Goal: Task Accomplishment & Management: Manage account settings

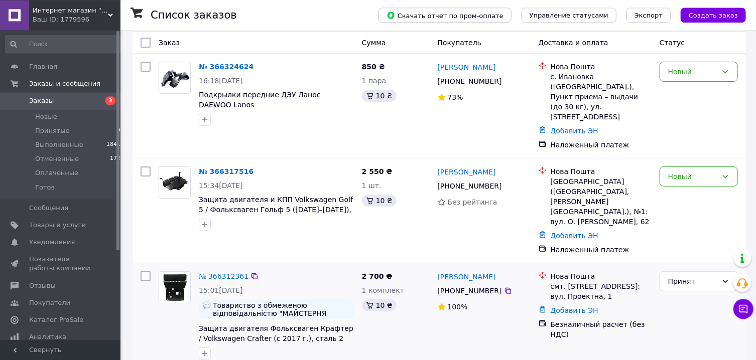
scroll to position [54, 0]
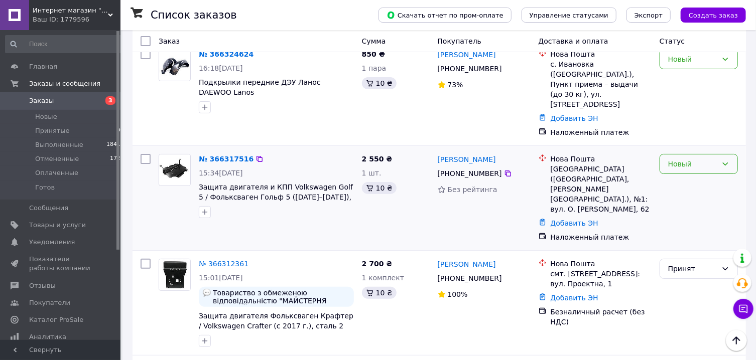
click at [678, 159] on div "Новый" at bounding box center [692, 164] width 49 height 11
click at [669, 165] on li "Принят" at bounding box center [698, 167] width 77 height 18
click at [179, 156] on img at bounding box center [174, 170] width 31 height 28
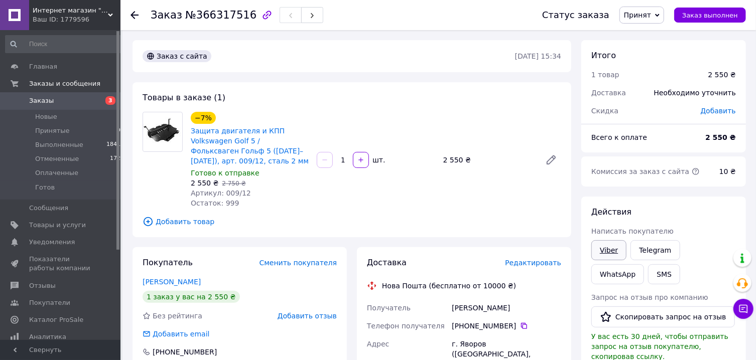
click at [606, 258] on link "Viber" at bounding box center [608, 250] width 35 height 20
click at [134, 17] on icon at bounding box center [134, 15] width 8 height 8
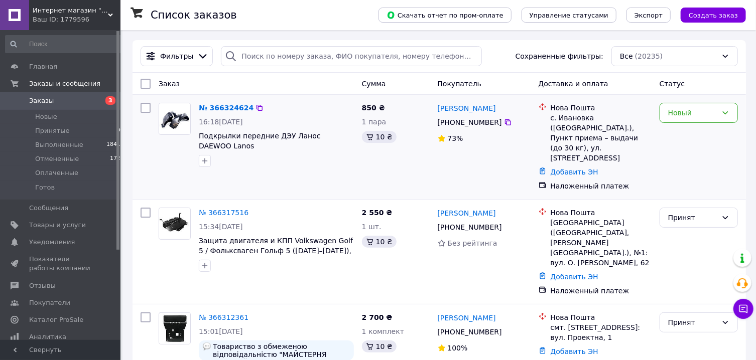
click at [171, 125] on img at bounding box center [174, 119] width 31 height 24
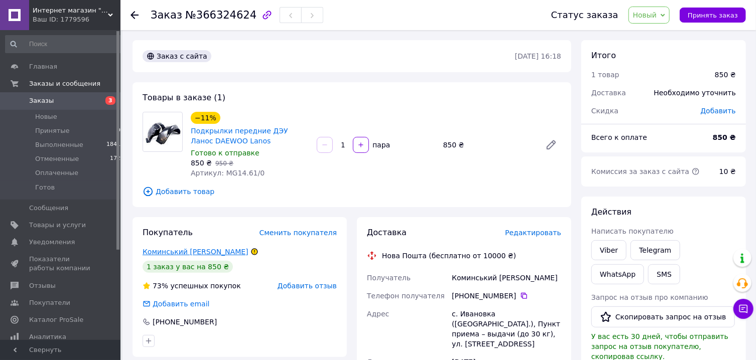
click at [175, 253] on link "Коминський [PERSON_NAME]" at bounding box center [196, 252] width 106 height 8
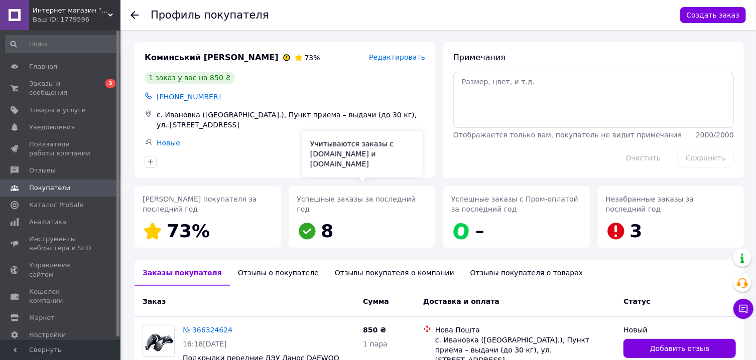
scroll to position [54, 0]
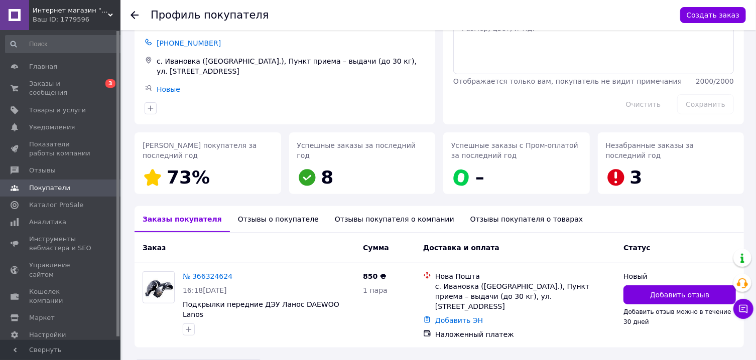
click at [266, 218] on div "Отзывы о покупателе" at bounding box center [278, 219] width 97 height 26
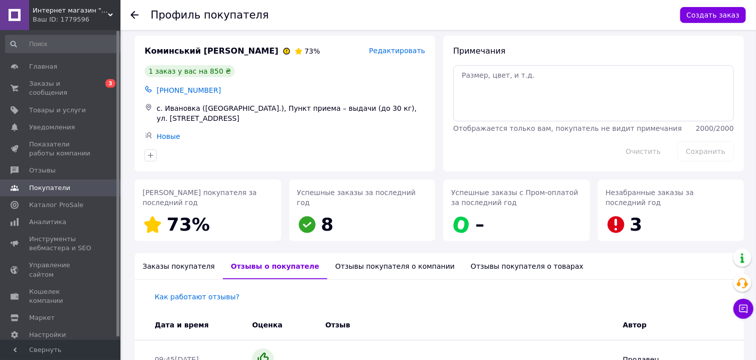
scroll to position [0, 0]
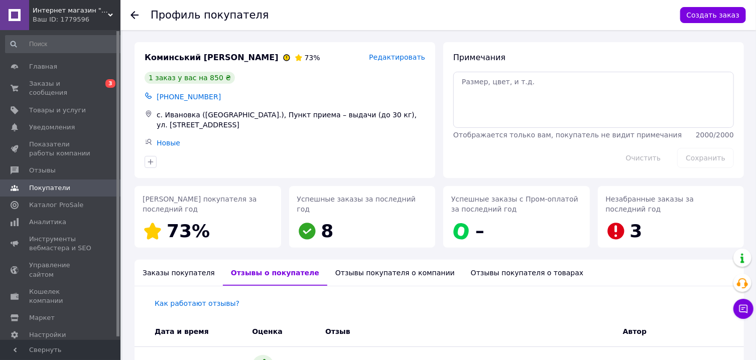
click at [173, 271] on div "Заказы покупателя" at bounding box center [178, 273] width 88 height 26
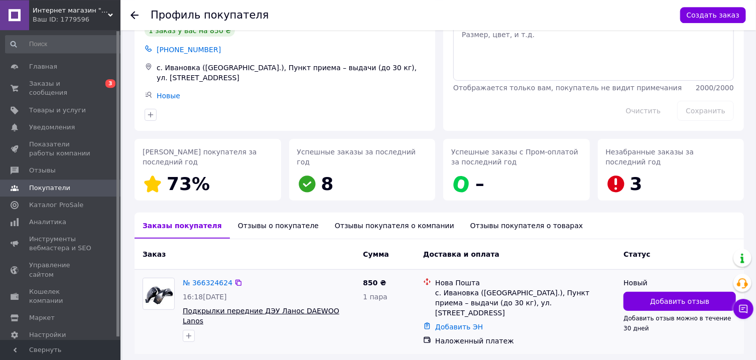
scroll to position [73, 0]
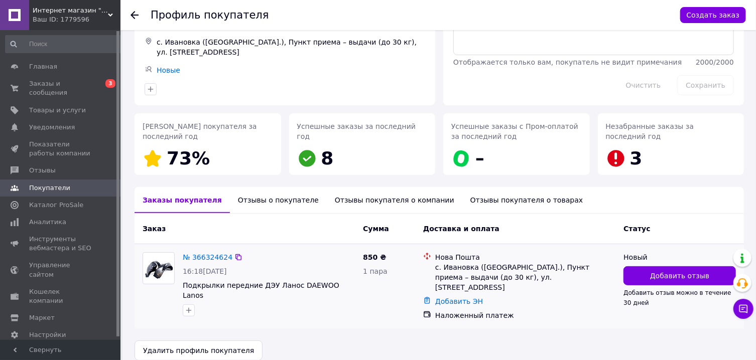
click at [172, 262] on img at bounding box center [158, 269] width 31 height 24
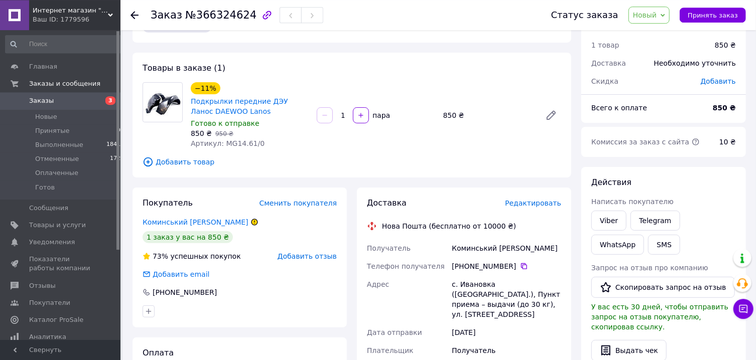
scroll to position [54, 0]
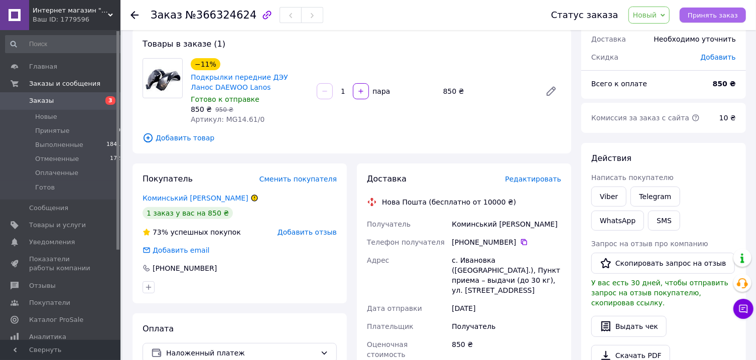
click at [715, 15] on span "Принять заказ" at bounding box center [712, 16] width 50 height 8
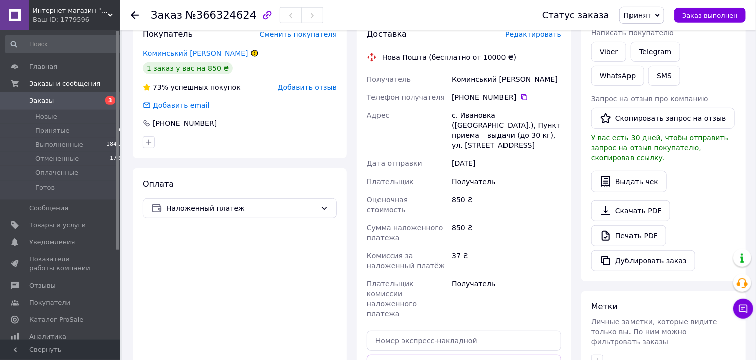
scroll to position [215, 0]
